Goal: Transaction & Acquisition: Purchase product/service

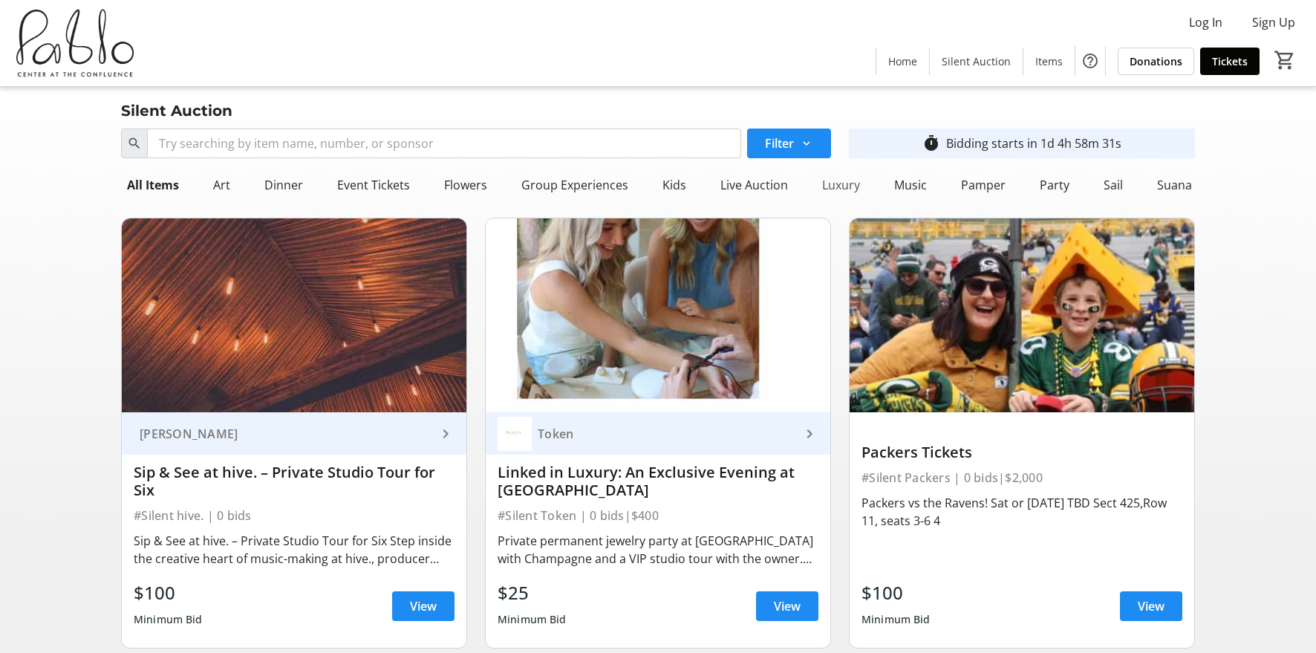
click at [833, 182] on div "Luxury" at bounding box center [841, 185] width 50 height 30
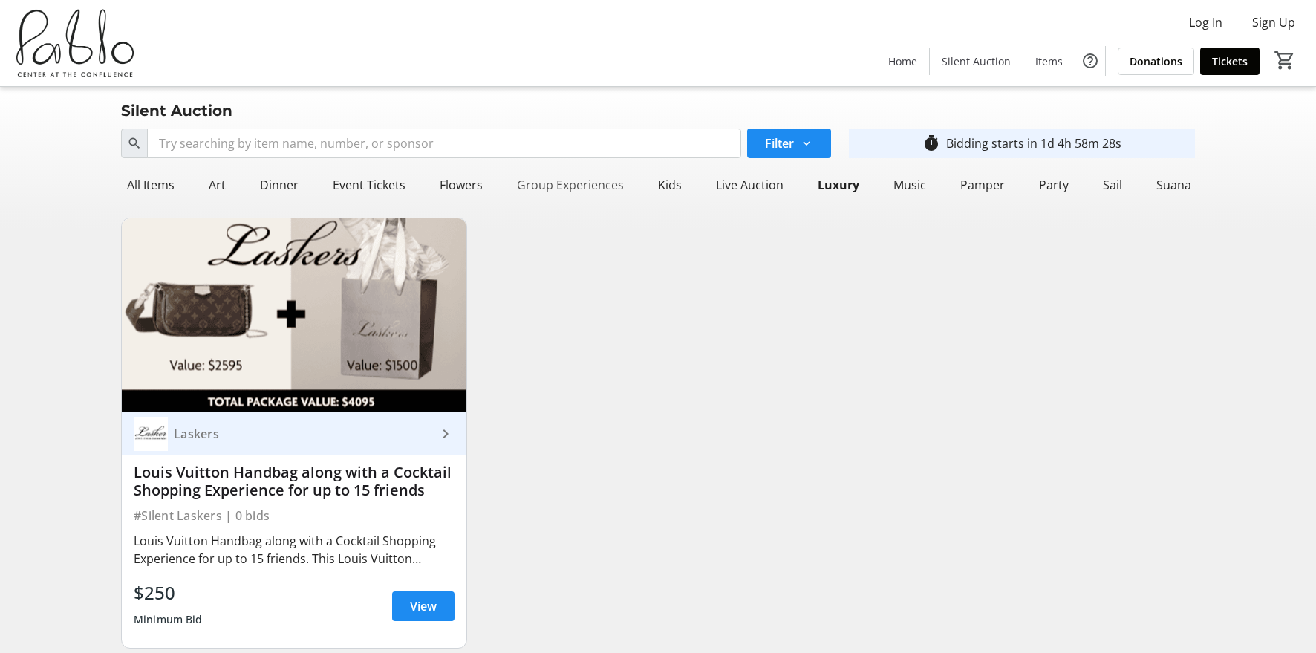
click at [582, 182] on div "Group Experiences" at bounding box center [570, 185] width 119 height 30
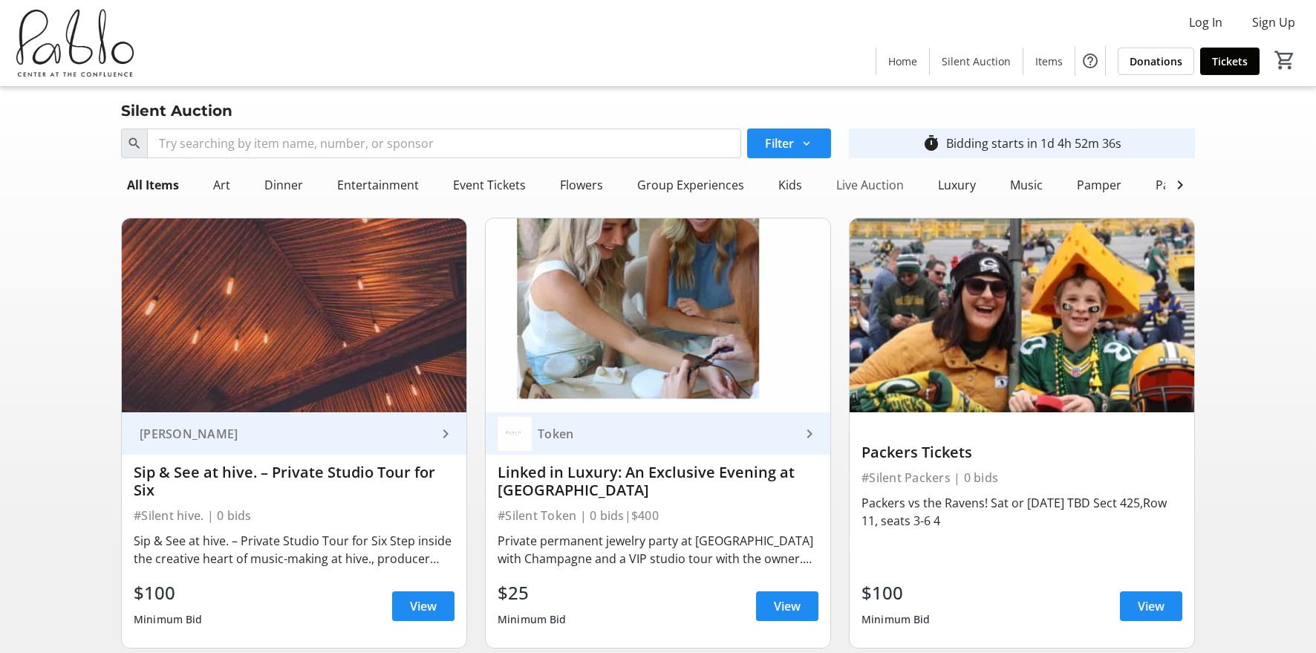
click at [856, 186] on div "Live Auction" at bounding box center [869, 185] width 79 height 30
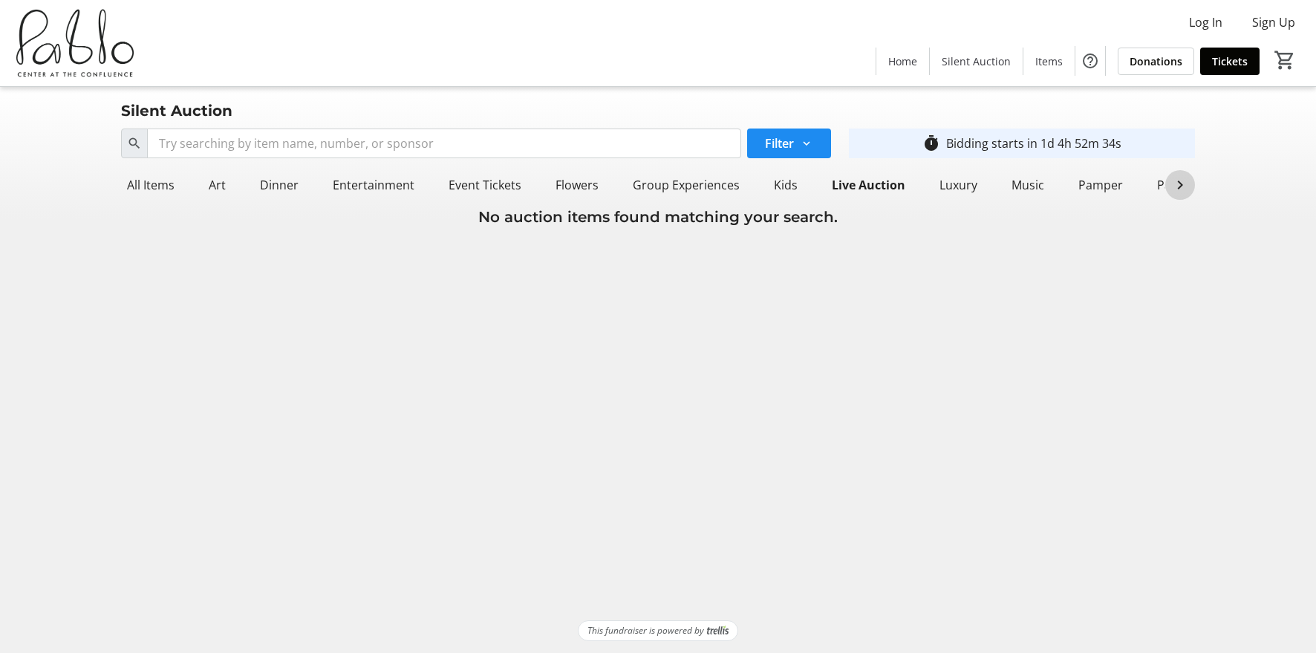
click at [1185, 181] on mat-icon at bounding box center [1180, 185] width 18 height 18
click at [1185, 181] on div "Suana" at bounding box center [1183, 185] width 47 height 30
click at [1158, 185] on div "Suana" at bounding box center [1183, 185] width 50 height 30
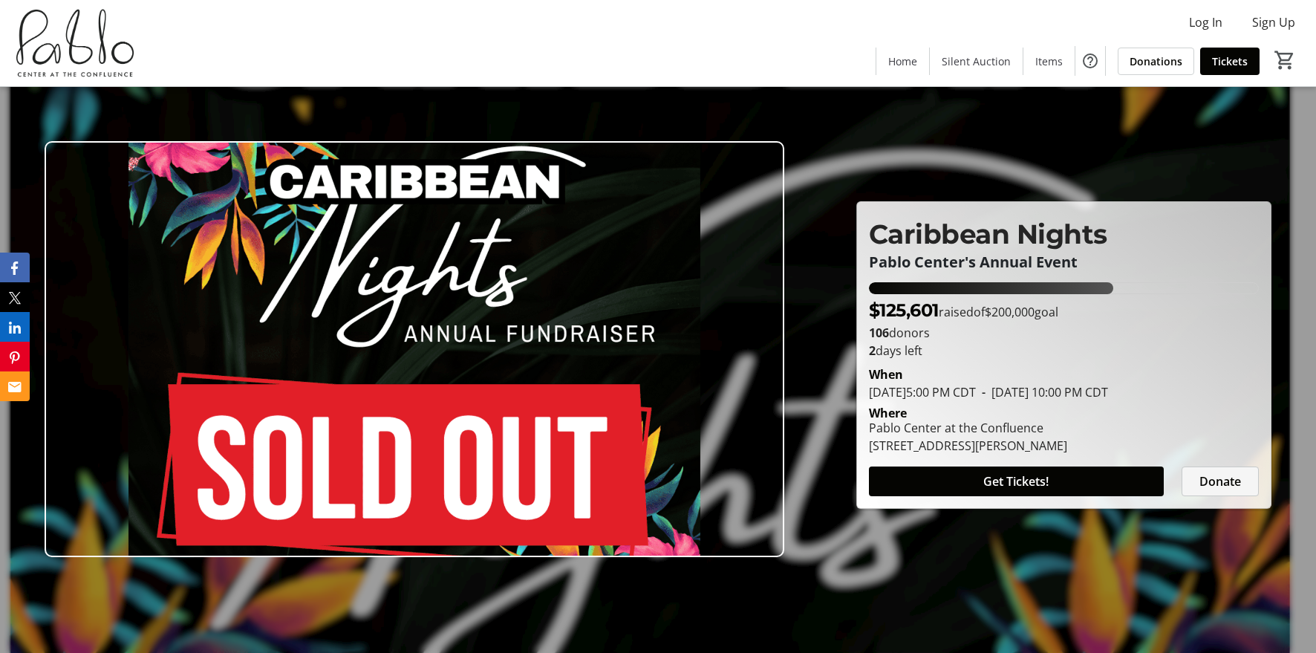
click at [1236, 499] on span at bounding box center [1221, 482] width 76 height 36
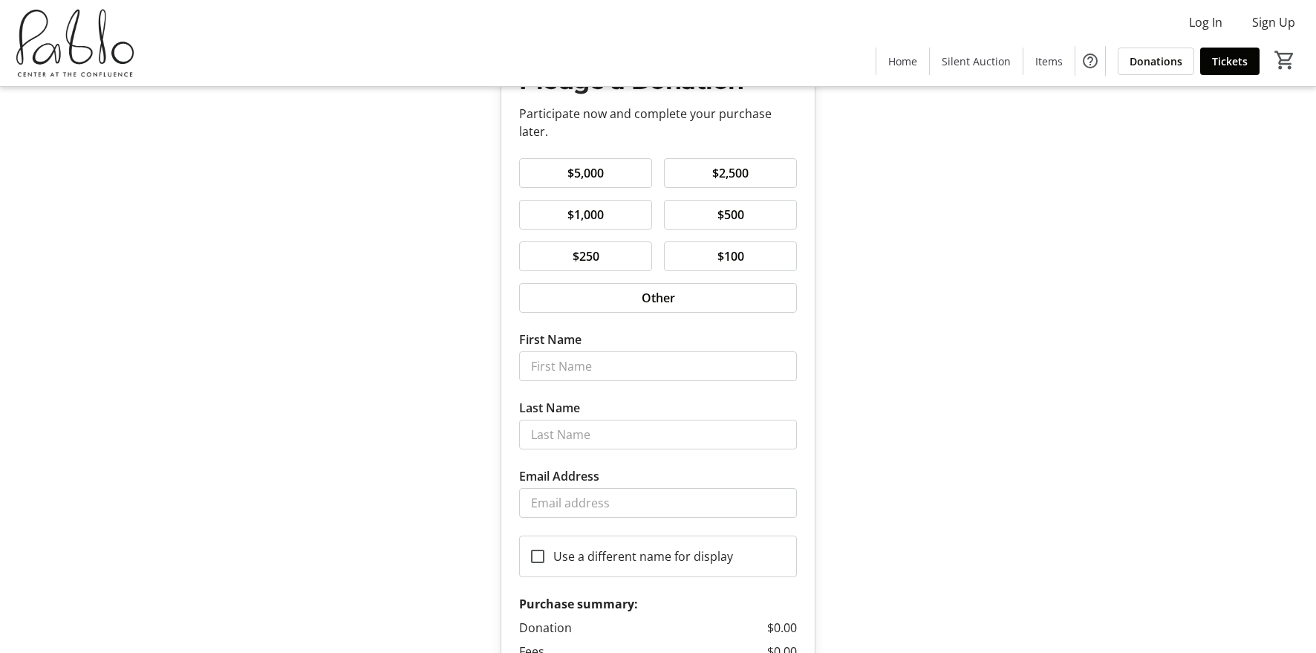
scroll to position [83, 0]
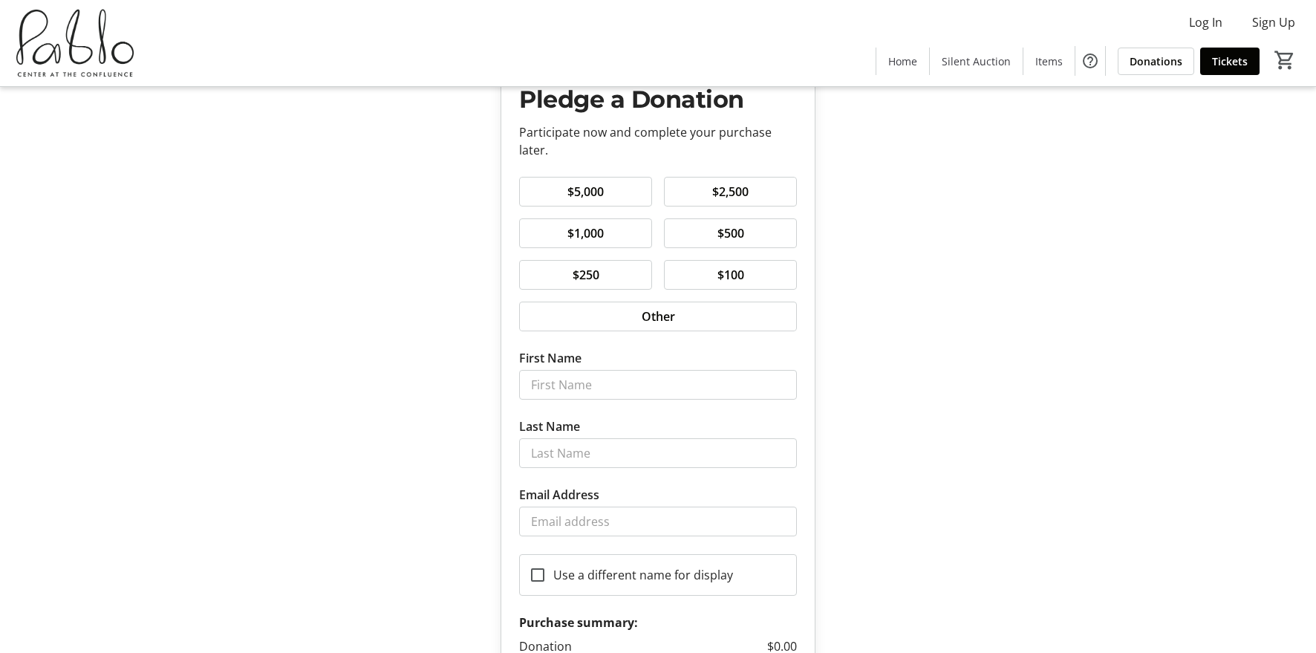
click at [724, 276] on span "$100" at bounding box center [731, 275] width 45 height 18
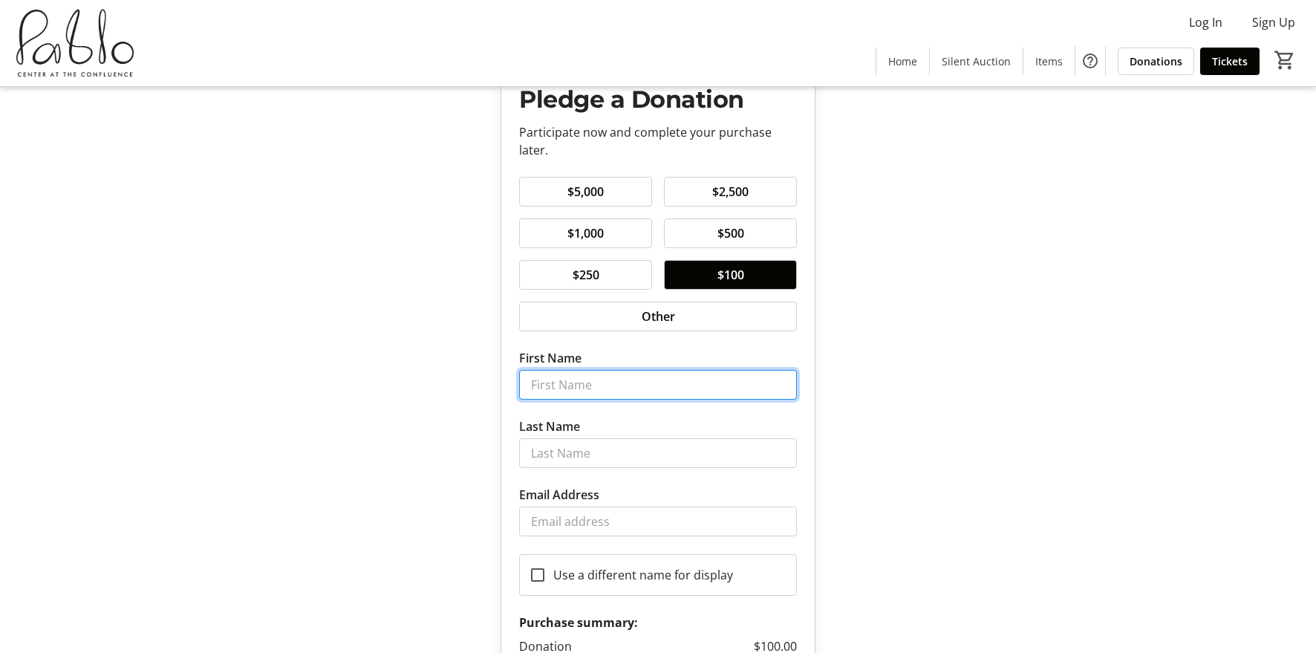
click at [625, 383] on input "First Name" at bounding box center [658, 385] width 278 height 30
type input "[PERSON_NAME]"
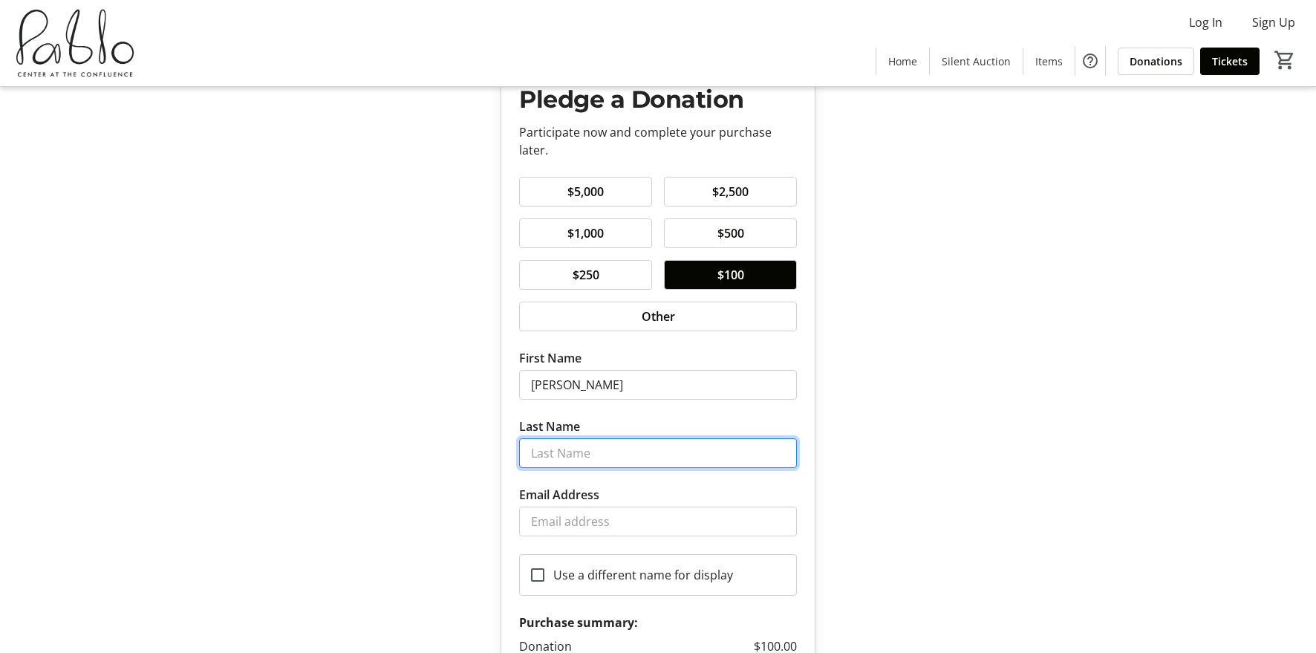
type input "Hidaka"
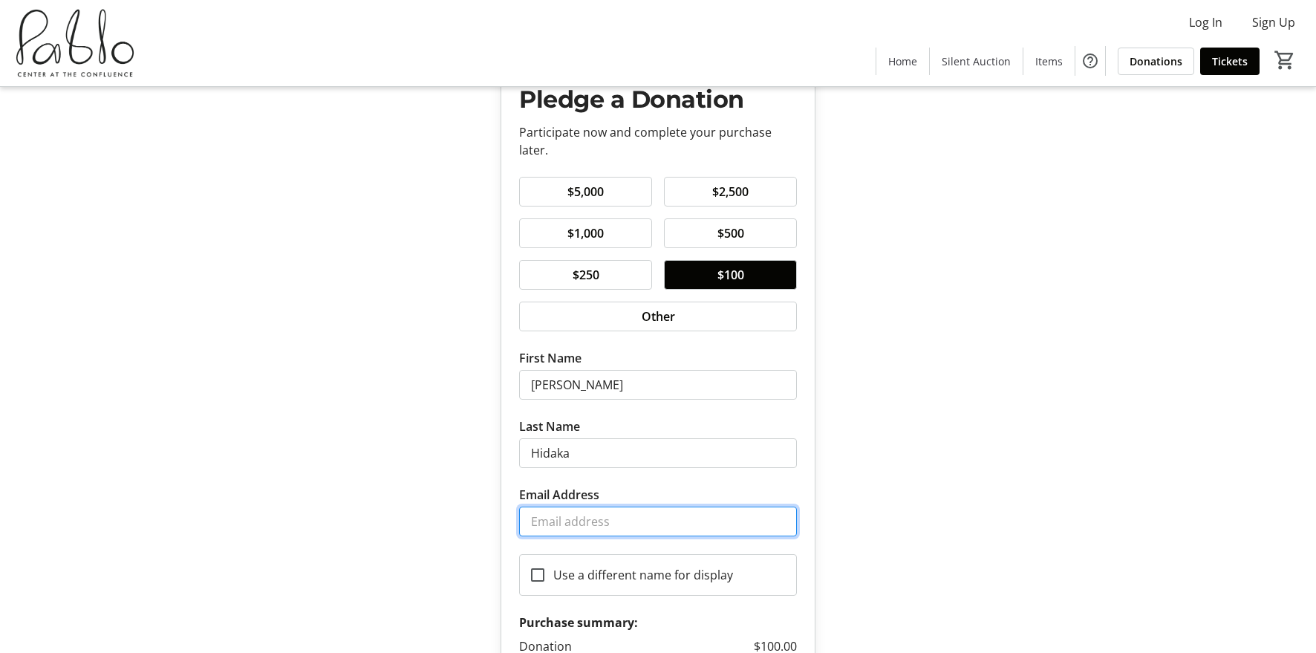
type input "[EMAIL_ADDRESS][DOMAIN_NAME]"
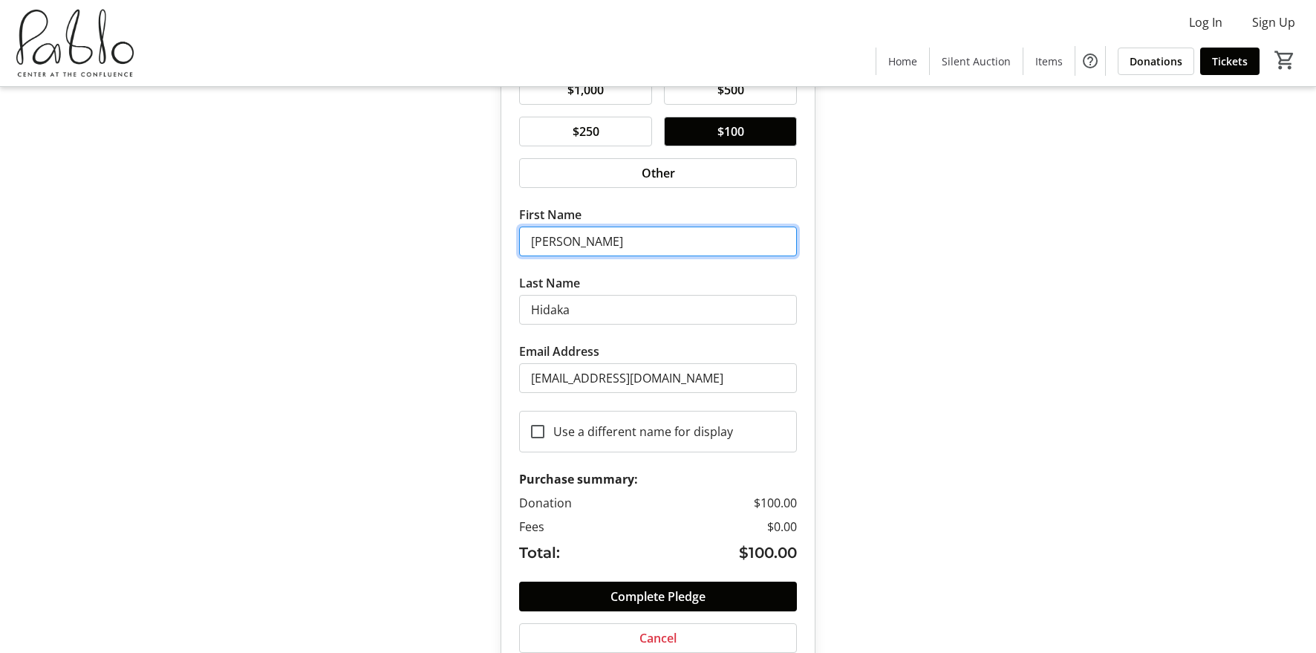
scroll to position [263, 0]
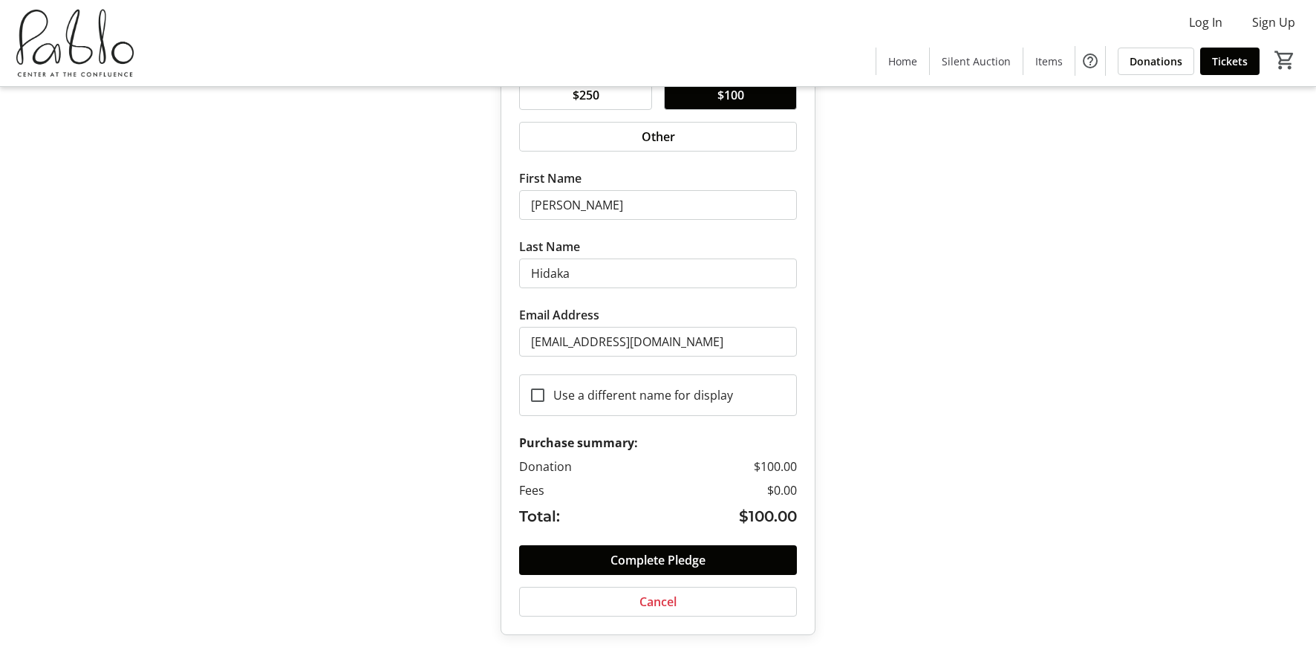
click at [935, 528] on div "Pledge a Donation Participate now and complete your purchase later. $5,000 $2,5…" at bounding box center [658, 195] width 1316 height 916
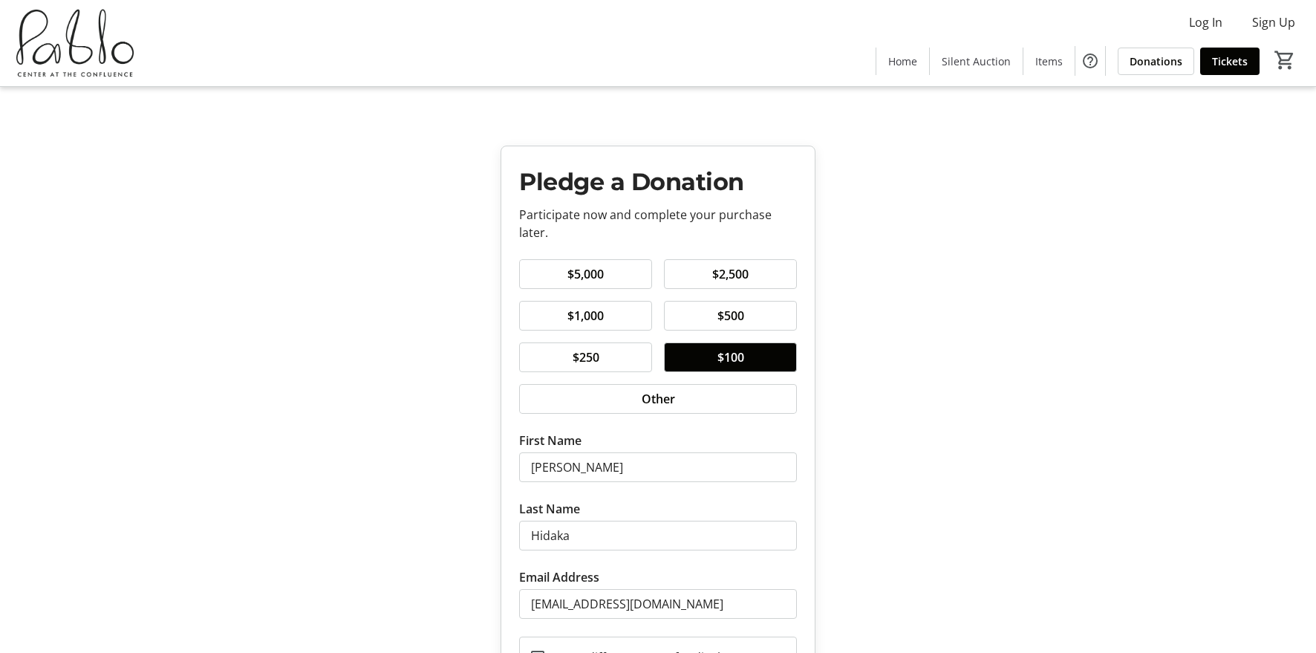
scroll to position [0, 0]
